Goal: Obtain resource: Download file/media

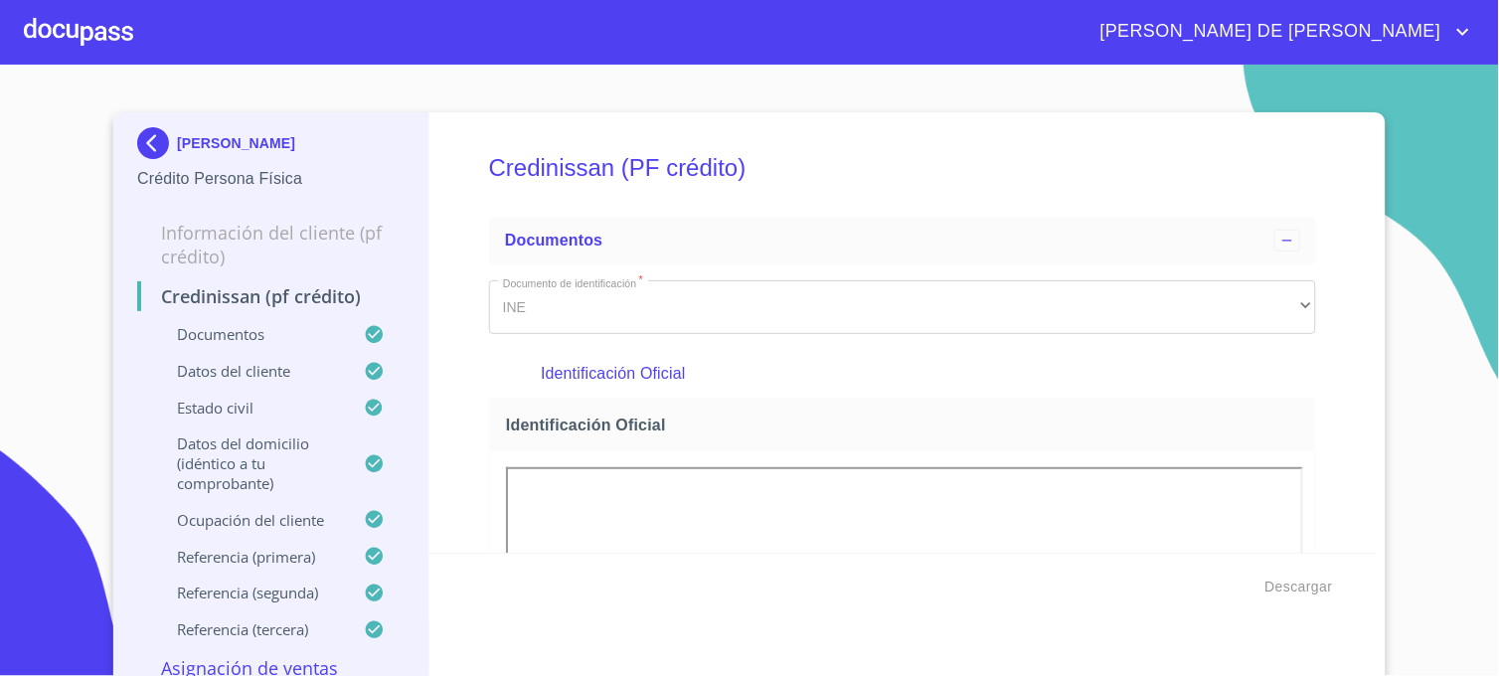
click at [147, 137] on img at bounding box center [157, 143] width 40 height 32
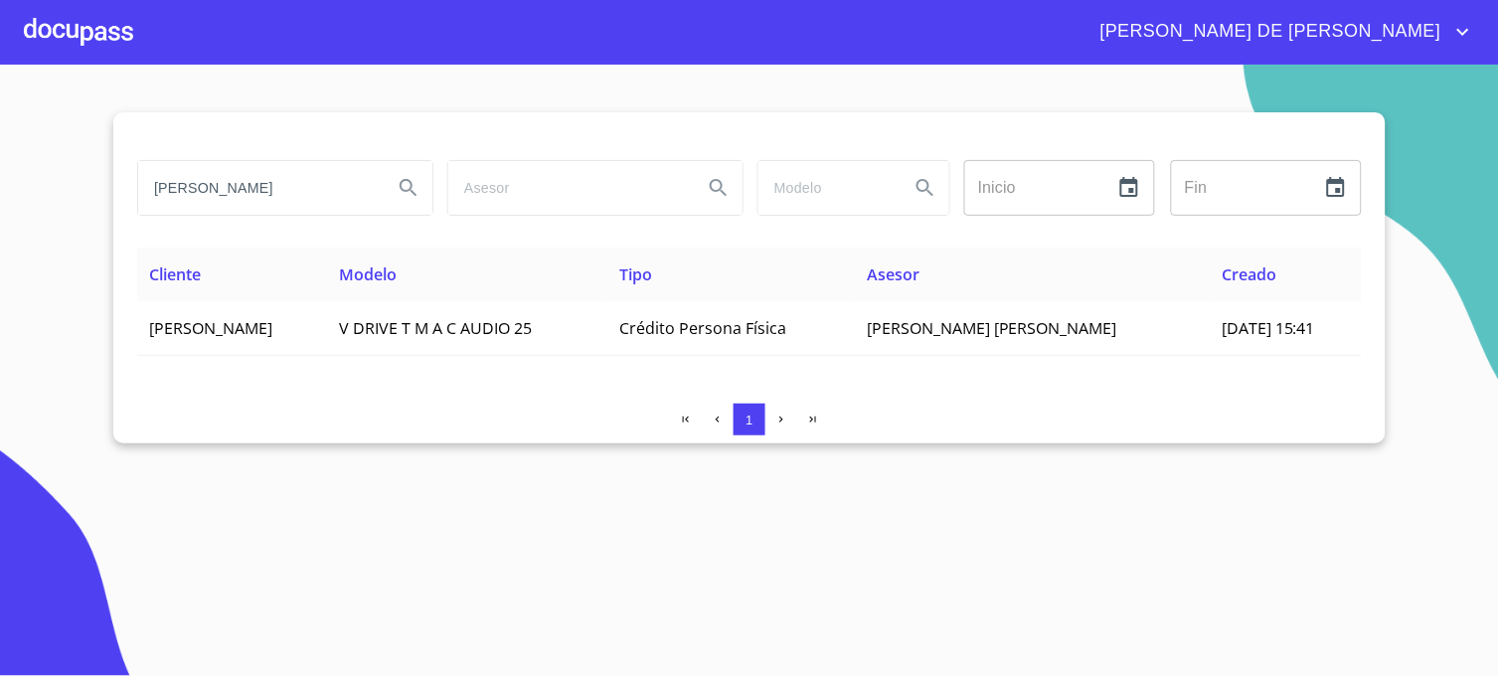
drag, startPoint x: 305, startPoint y: 190, endPoint x: 124, endPoint y: 174, distance: 181.6
click at [124, 174] on div "[PERSON_NAME] ZEBADUA Inicio ​ Fin ​ Cliente Modelo Tipo Asesor Creado [PERSON_…" at bounding box center [749, 277] width 1272 height 331
type input "[PERSON_NAME]"
click at [412, 191] on icon "Search" at bounding box center [408, 187] width 17 height 17
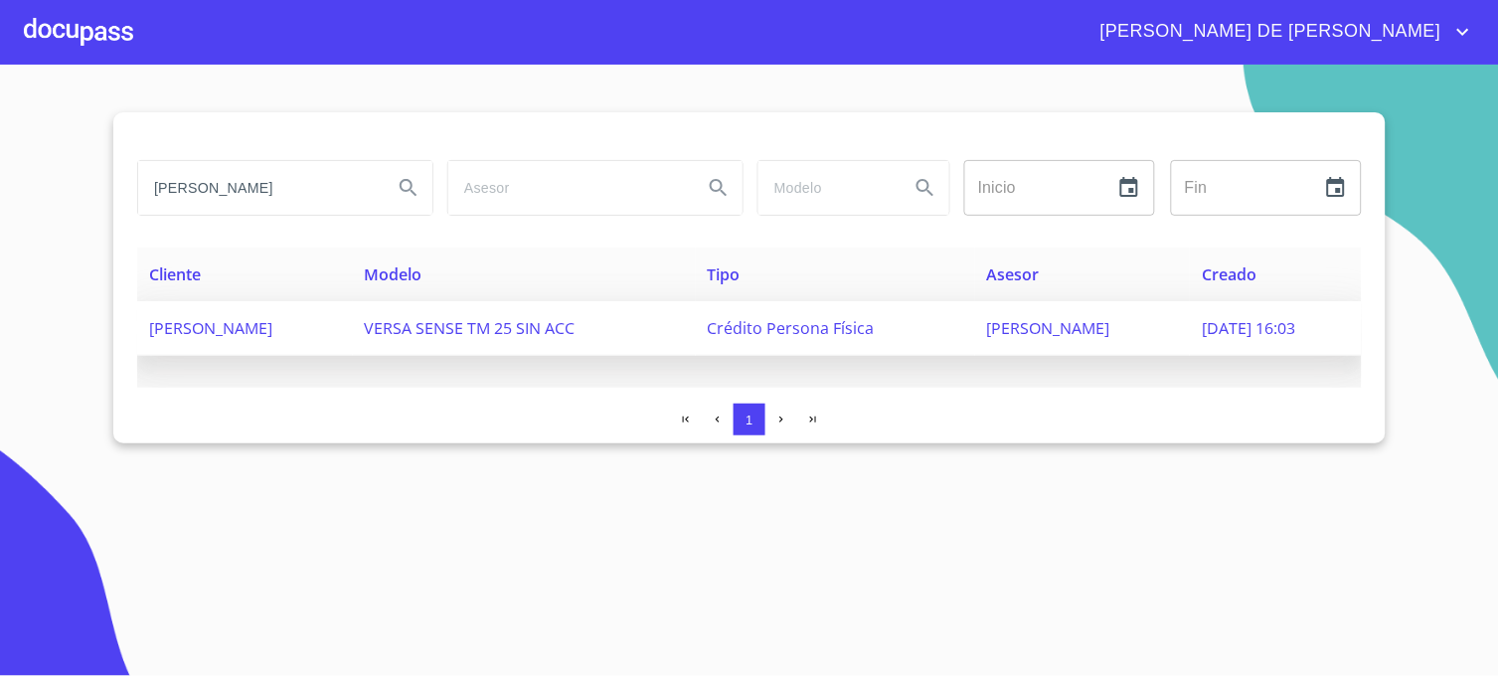
click at [1000, 323] on span "[PERSON_NAME]" at bounding box center [1048, 328] width 123 height 22
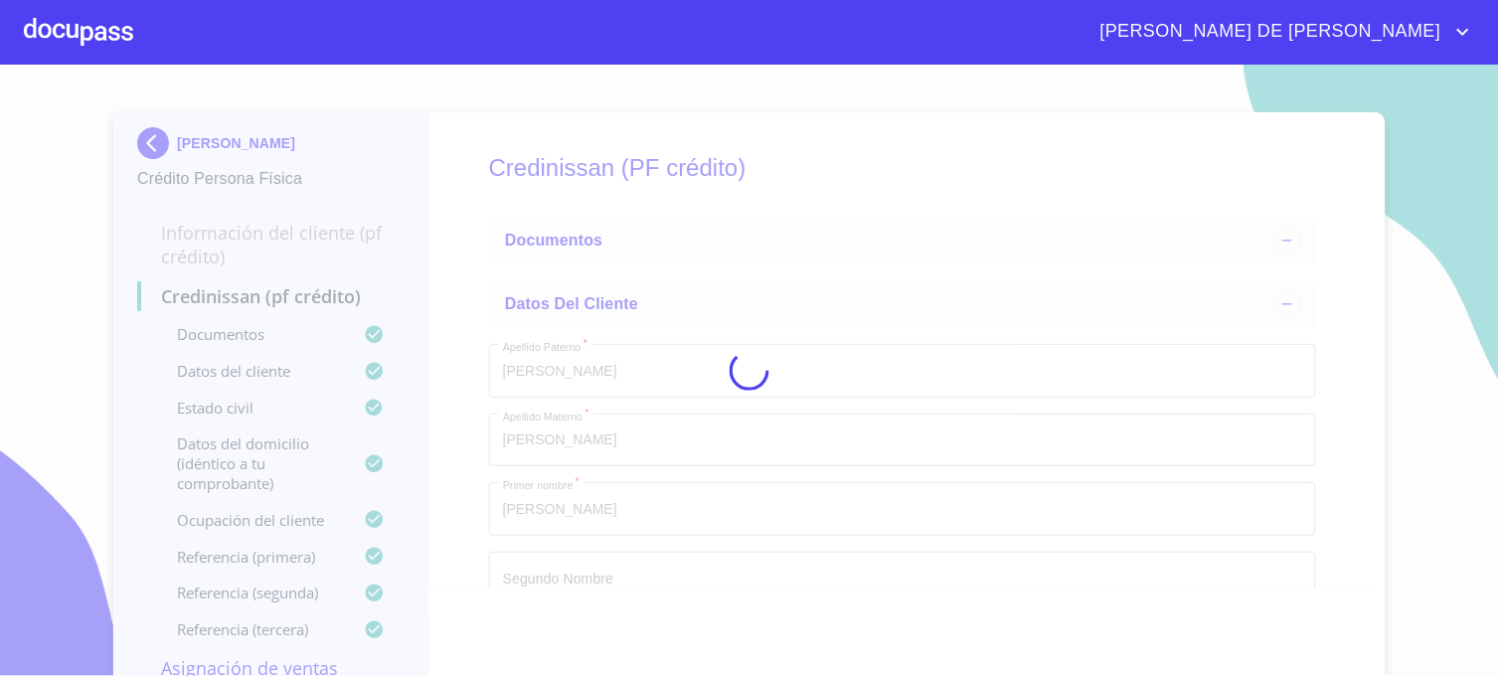
type input "16 de mar. de 1977"
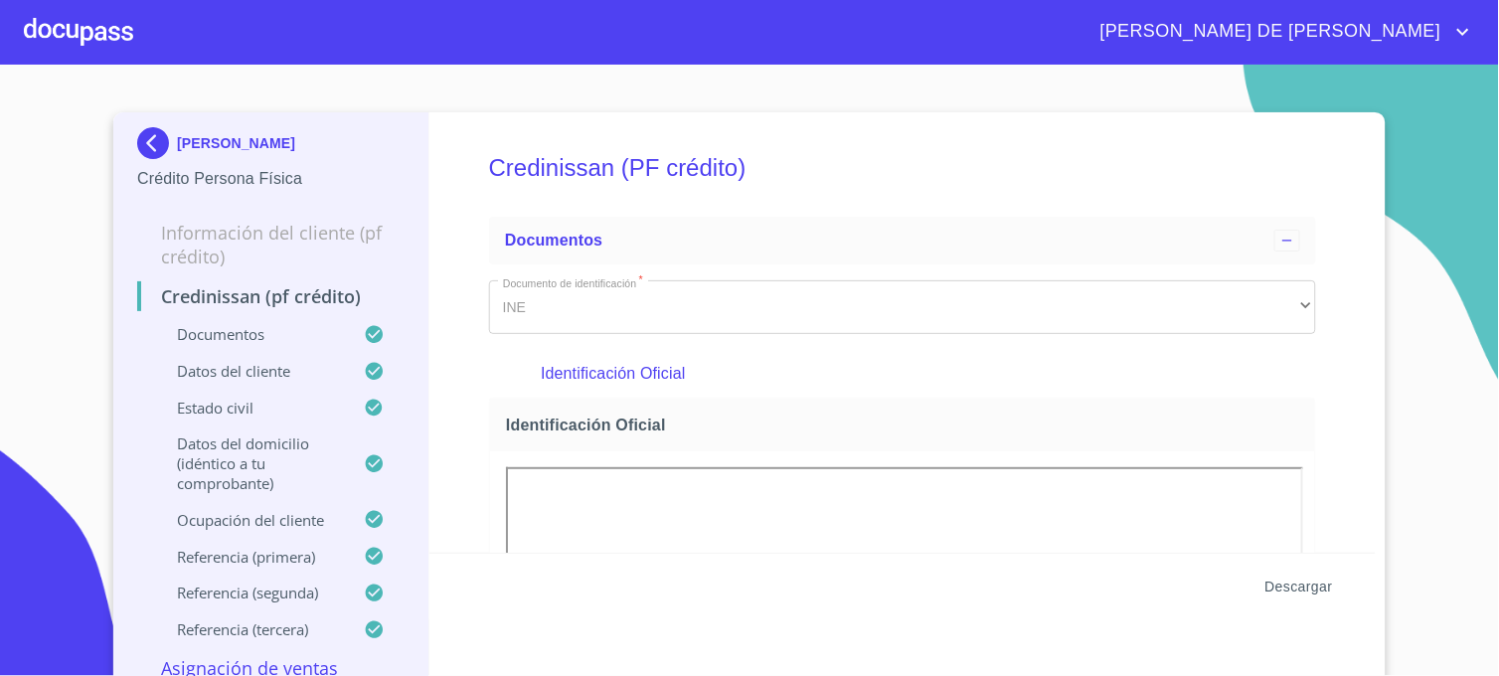
click at [1268, 588] on span "Descargar" at bounding box center [1299, 587] width 68 height 25
click at [1236, 171] on h5 "Credinissan (PF crédito)" at bounding box center [902, 168] width 827 height 82
click at [156, 143] on img at bounding box center [157, 143] width 40 height 32
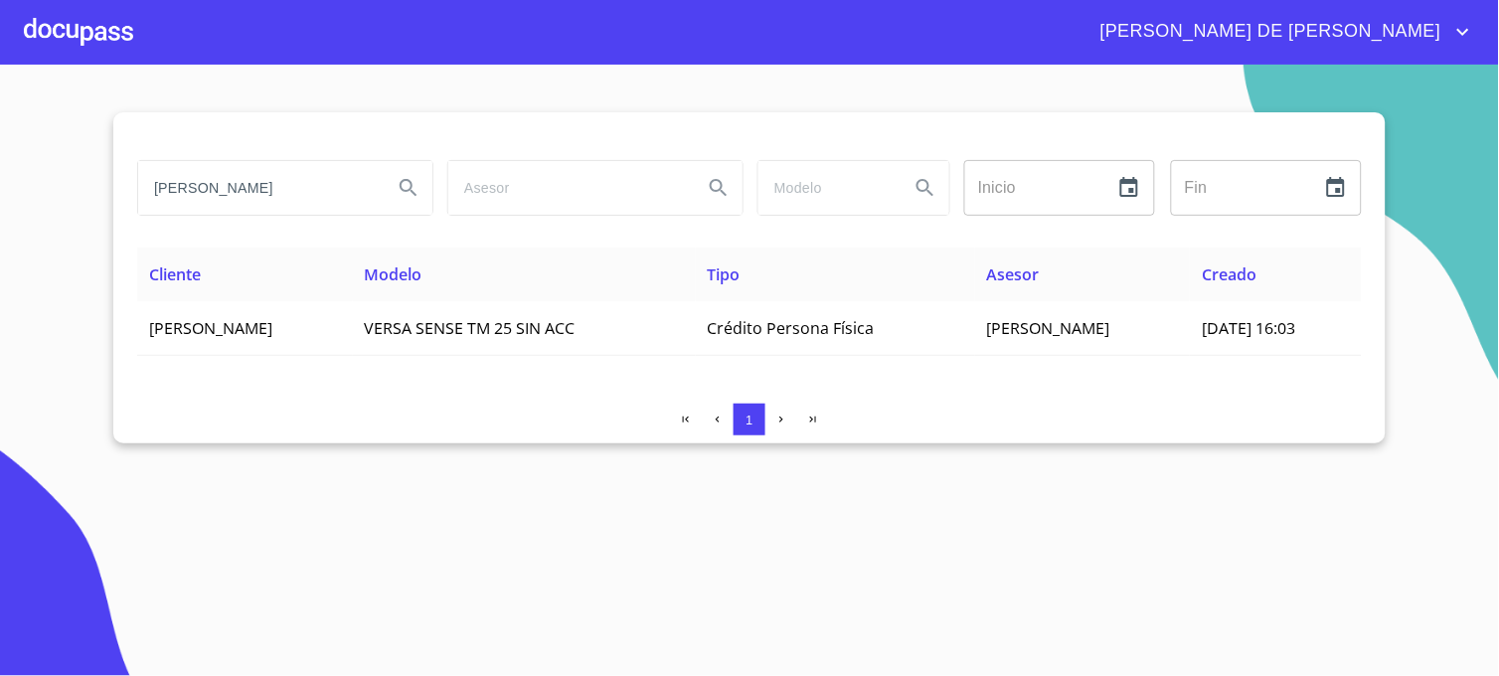
drag, startPoint x: 292, startPoint y: 186, endPoint x: 99, endPoint y: 209, distance: 194.2
click at [99, 209] on section "[PERSON_NAME] Inicio ​ Fin ​ Cliente Modelo Tipo Asesor Creado [PERSON_NAME] VE…" at bounding box center [749, 370] width 1499 height 611
type input "[PERSON_NAME]"
click at [402, 194] on icon "Search" at bounding box center [409, 188] width 24 height 24
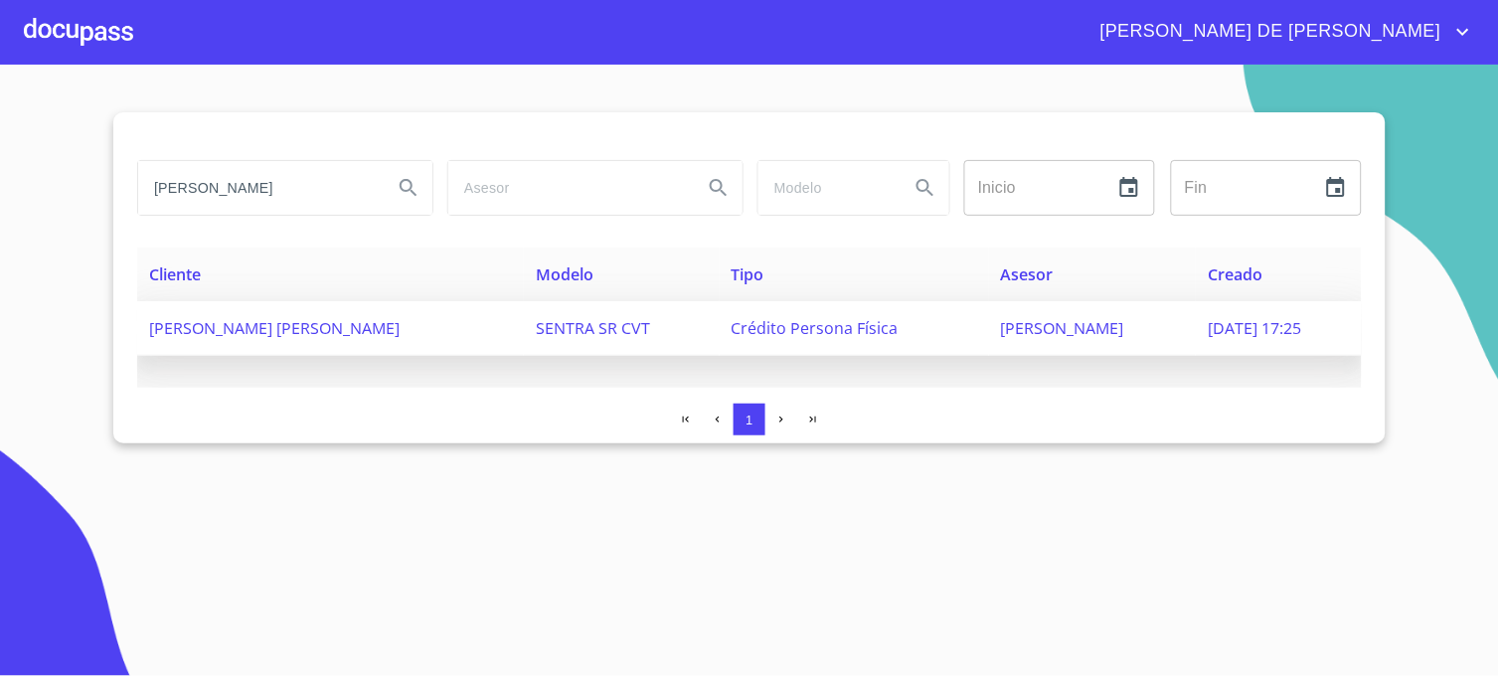
click at [1001, 331] on span "[PERSON_NAME]" at bounding box center [1062, 328] width 123 height 22
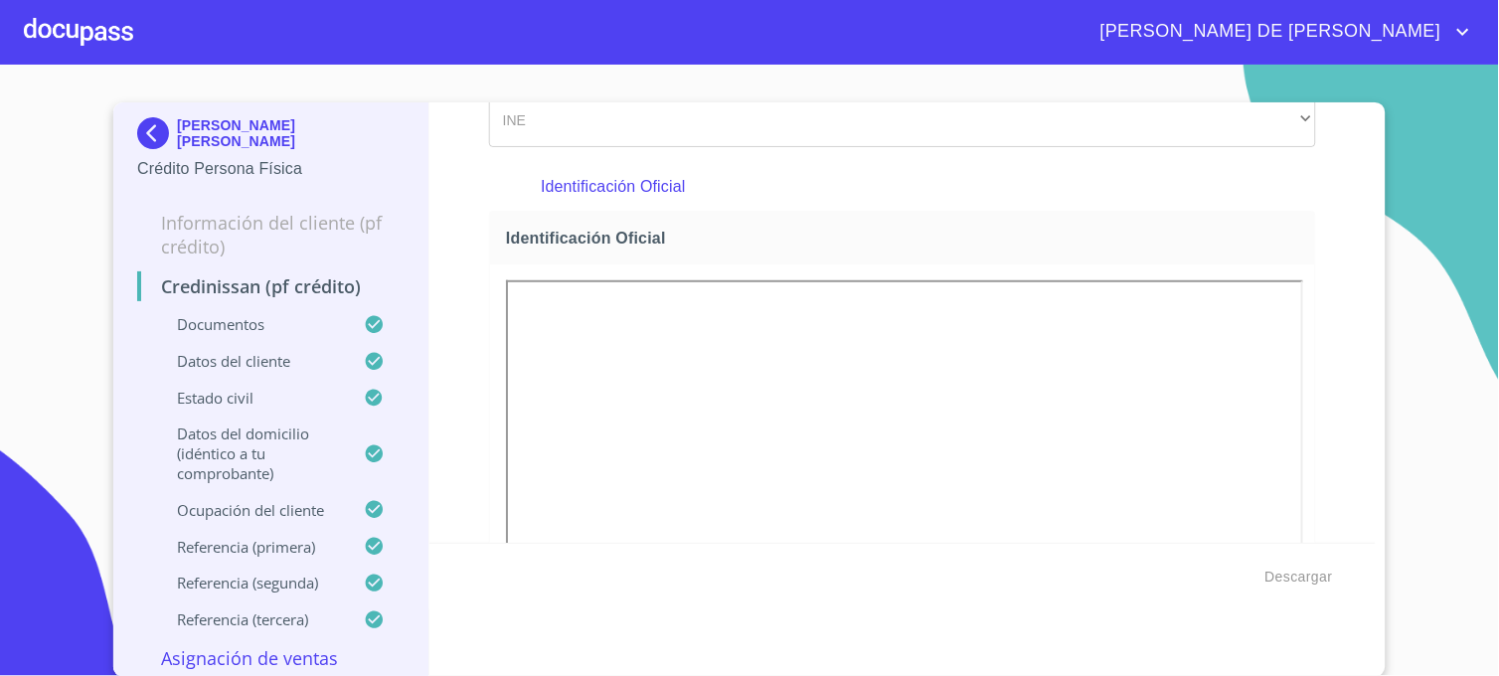
scroll to position [441, 0]
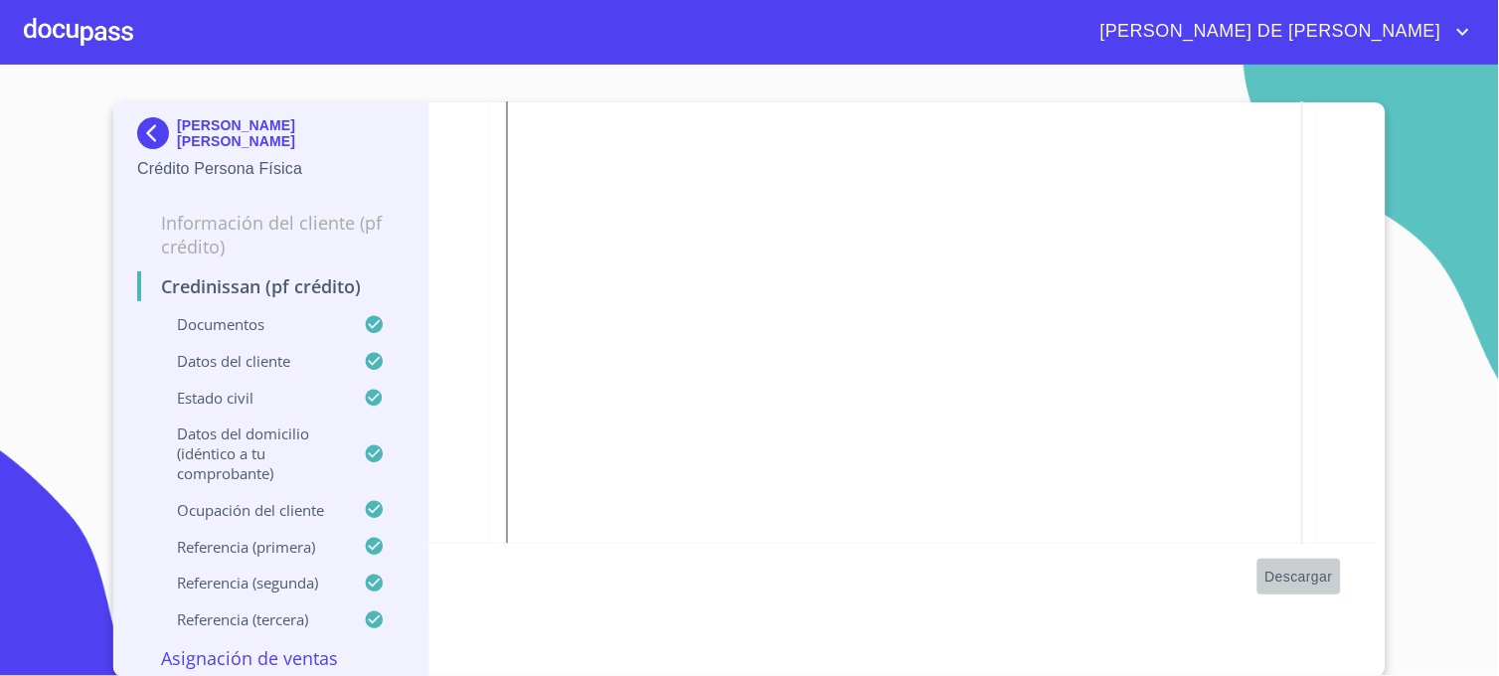
click at [1270, 573] on span "Descargar" at bounding box center [1299, 577] width 68 height 25
click at [141, 129] on img at bounding box center [157, 133] width 40 height 32
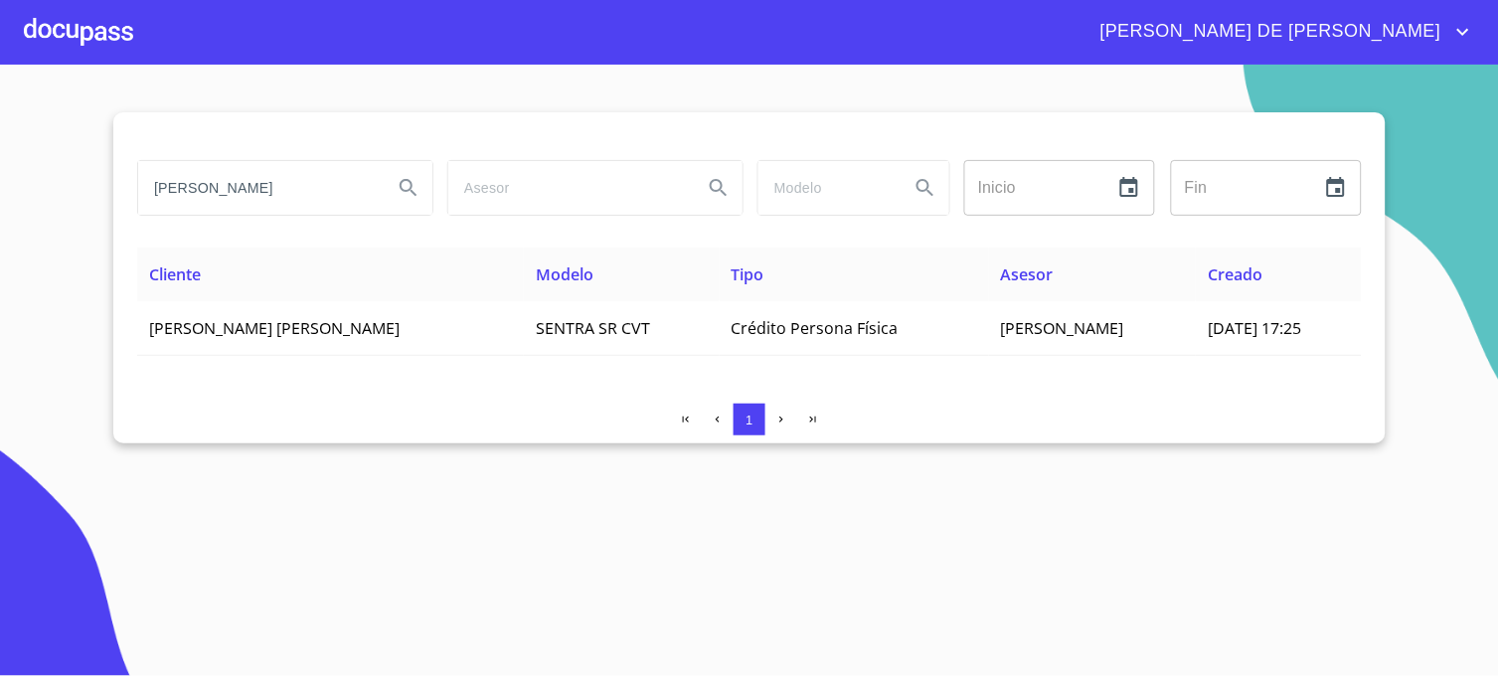
drag, startPoint x: 304, startPoint y: 191, endPoint x: -5, endPoint y: 203, distance: 309.4
click at [0, 203] on html "[PERSON_NAME] DE [PERSON_NAME] [PERSON_NAME] Inicio ​ Fin ​ Cliente Modelo Tipo…" at bounding box center [749, 338] width 1499 height 676
type input "[PERSON_NAME]"
click at [415, 191] on icon "Search" at bounding box center [409, 188] width 24 height 24
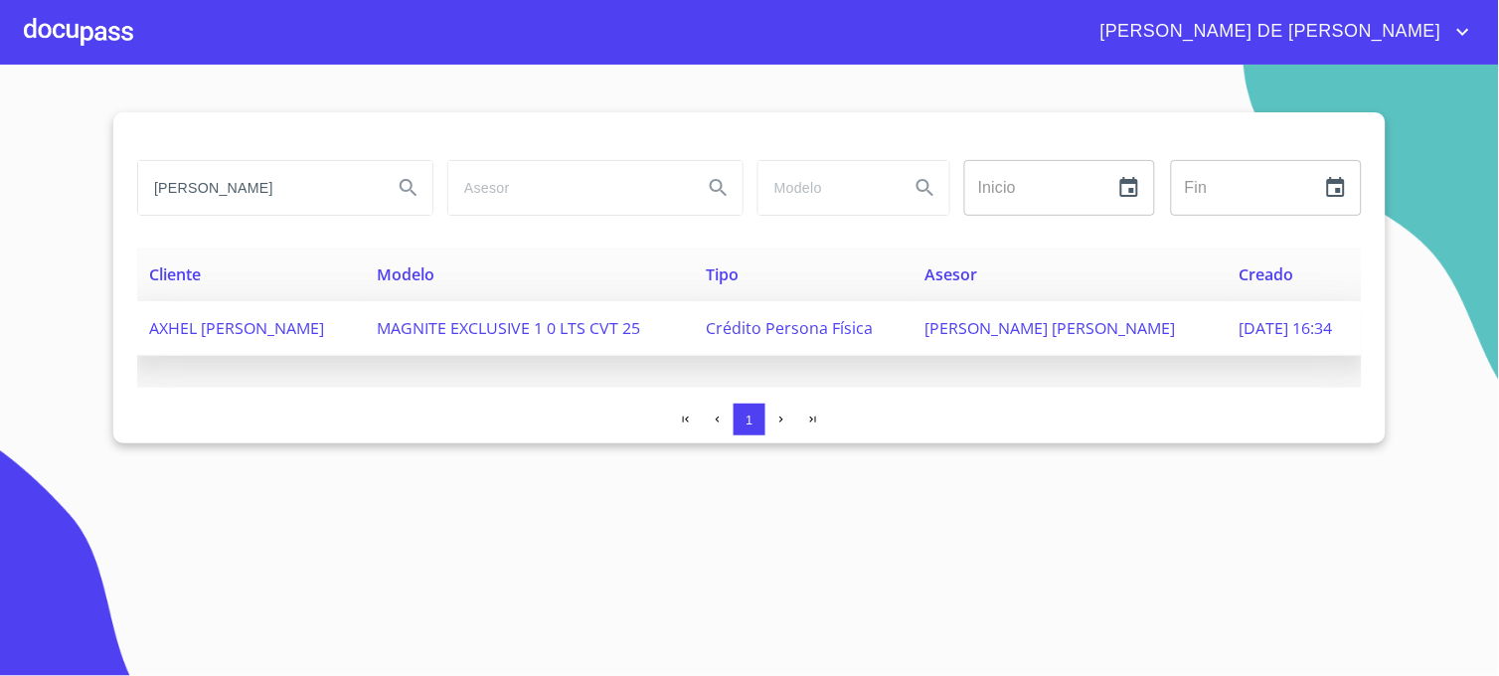
click at [1028, 321] on span "[PERSON_NAME] [PERSON_NAME]" at bounding box center [1049, 328] width 250 height 22
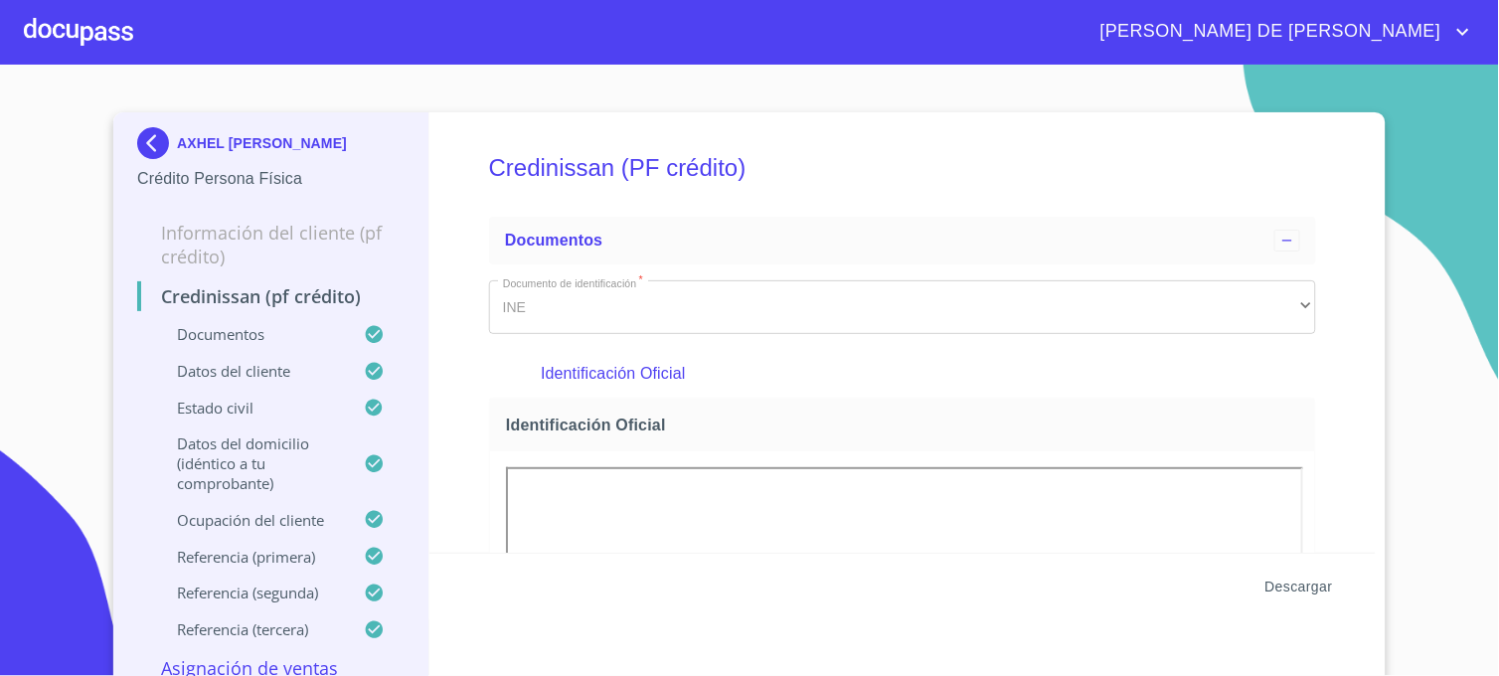
click at [1289, 587] on span "Descargar" at bounding box center [1299, 587] width 68 height 25
